Goal: Information Seeking & Learning: Check status

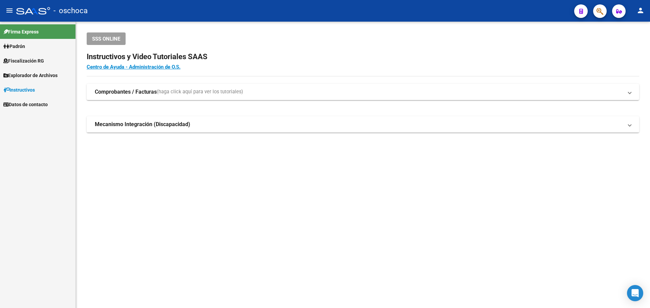
click at [31, 50] on link "Padrón" at bounding box center [38, 46] width 76 height 15
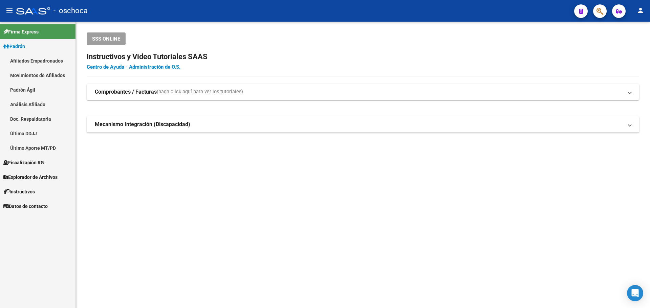
click at [27, 166] on span "Fiscalización RG" at bounding box center [23, 162] width 41 height 7
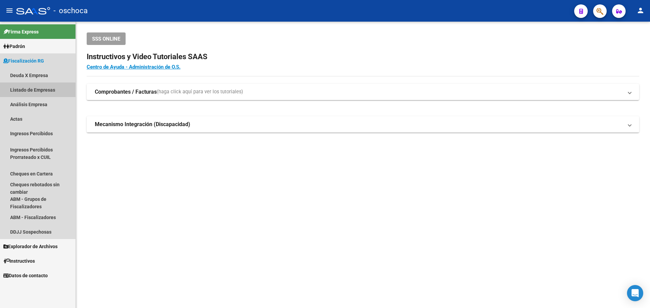
click at [35, 91] on link "Listado de Empresas" at bounding box center [38, 90] width 76 height 15
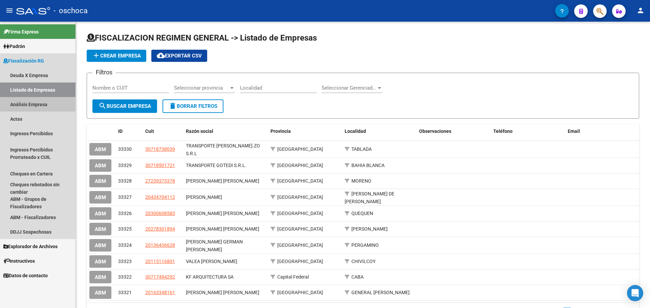
click at [30, 105] on link "Análisis Empresa" at bounding box center [38, 104] width 76 height 15
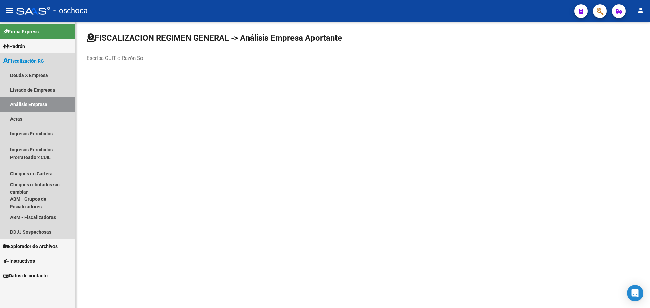
click at [22, 61] on span "Fiscalización RG" at bounding box center [23, 60] width 41 height 7
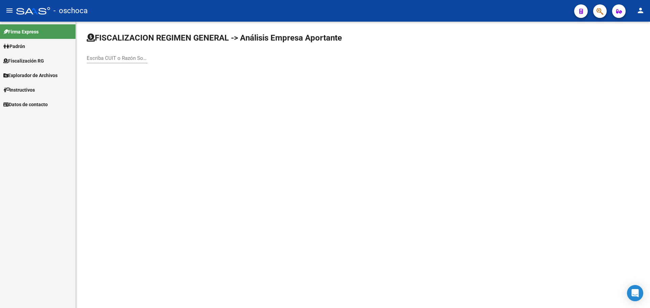
click at [22, 61] on span "Fiscalización RG" at bounding box center [23, 60] width 41 height 7
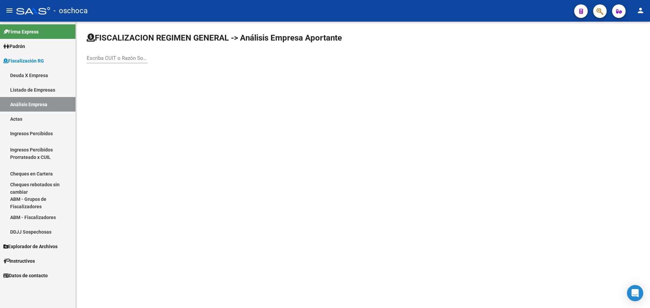
click at [32, 104] on link "Análisis Empresa" at bounding box center [38, 104] width 76 height 15
click at [102, 60] on input "Escriba CUIT o Razón Social para buscar" at bounding box center [117, 58] width 61 height 6
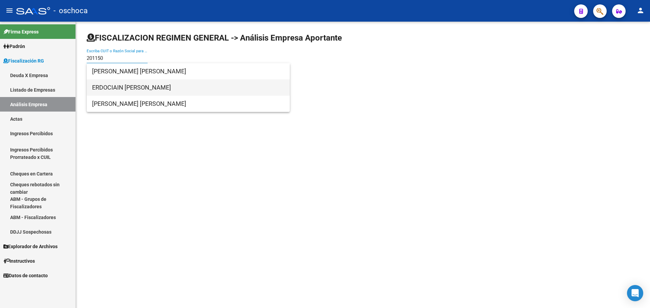
type input "201150"
click at [144, 89] on span "ERDOCIAIN [PERSON_NAME]" at bounding box center [188, 88] width 192 height 16
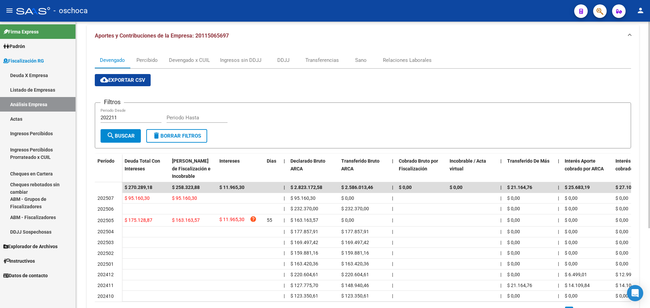
scroll to position [68, 0]
